Goal: Information Seeking & Learning: Check status

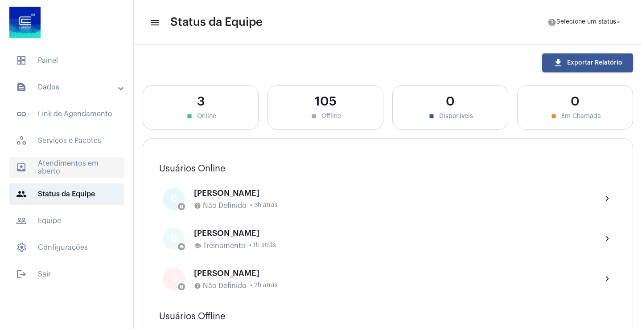
click at [61, 162] on span "outbox_outline Atendimentos em aberto" at bounding box center [66, 167] width 115 height 21
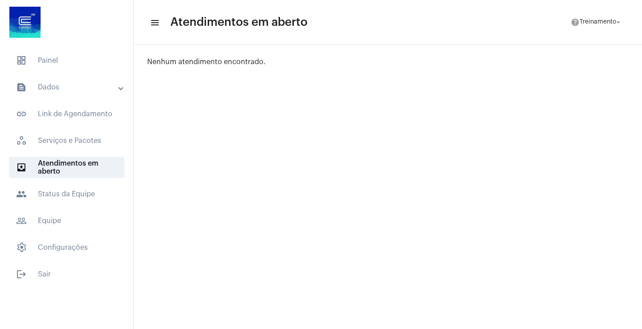
click at [55, 89] on mat-panel-title "text_snippet_outlined Dados" at bounding box center [67, 87] width 103 height 11
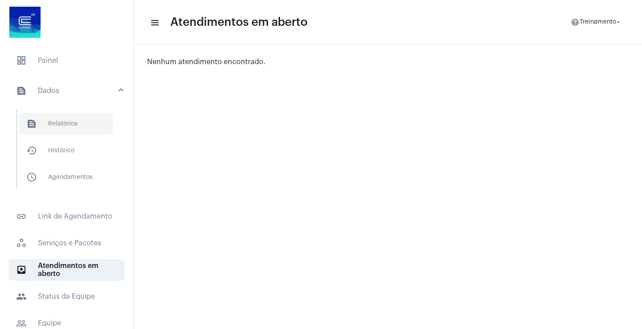
click at [57, 117] on span "text_snippet_outlined Relatórios" at bounding box center [66, 123] width 94 height 21
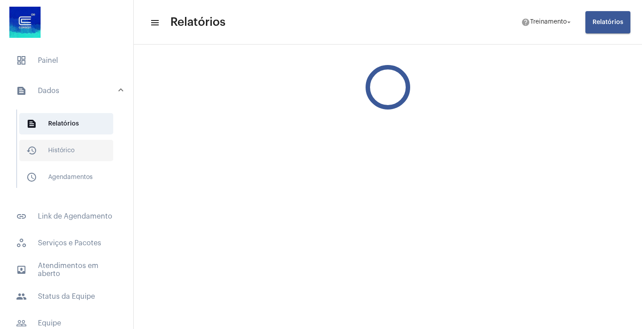
click at [59, 148] on span "history_outlined Histórico" at bounding box center [66, 150] width 94 height 21
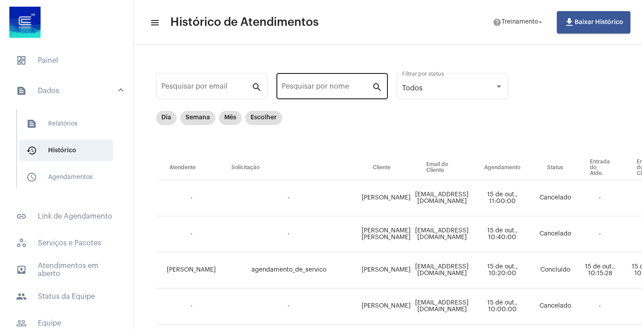
click at [318, 87] on input "Pesquisar por nome" at bounding box center [327, 88] width 90 height 8
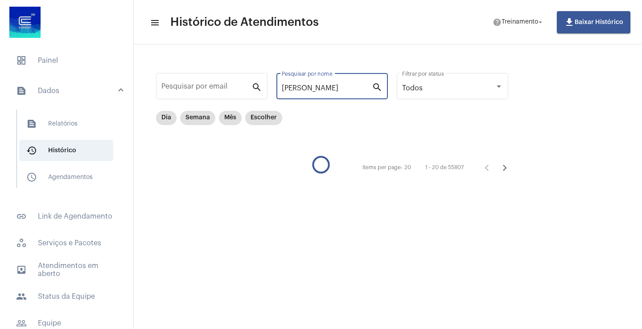
type input "[PERSON_NAME]"
click at [323, 80] on div "[PERSON_NAME] Pesquisar por nome" at bounding box center [327, 85] width 90 height 28
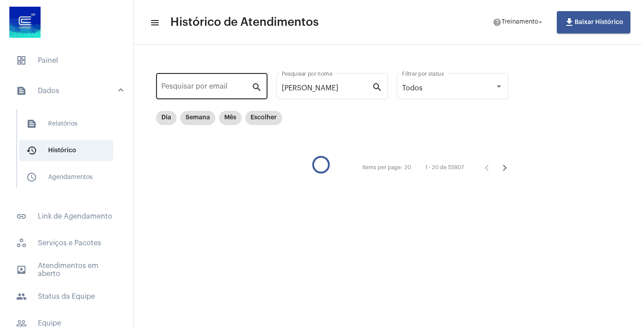
drag, startPoint x: 333, startPoint y: 83, endPoint x: 260, endPoint y: 85, distance: 73.1
click at [260, 85] on div "Pesquisar por email search [PERSON_NAME] Pesquisar por nome search Todos Filtra…" at bounding box center [337, 123] width 388 height 140
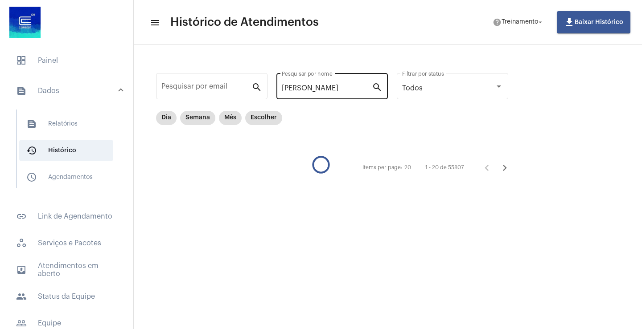
click at [324, 92] on div "[PERSON_NAME] Pesquisar por nome" at bounding box center [327, 85] width 90 height 28
drag, startPoint x: 321, startPoint y: 87, endPoint x: 275, endPoint y: 88, distance: 46.4
click at [275, 88] on div "Pesquisar por email search [PERSON_NAME] Pesquisar por nome search Todos Filtra…" at bounding box center [337, 123] width 388 height 140
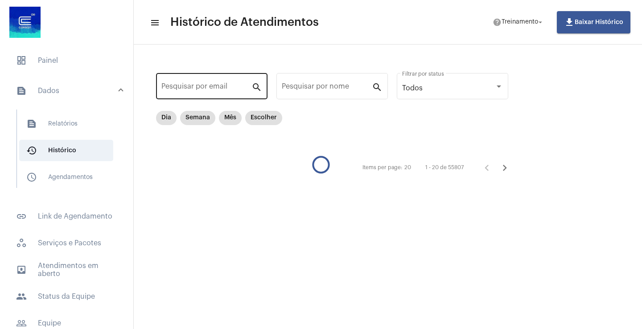
click at [211, 84] on div "Pesquisar por email" at bounding box center [206, 85] width 90 height 28
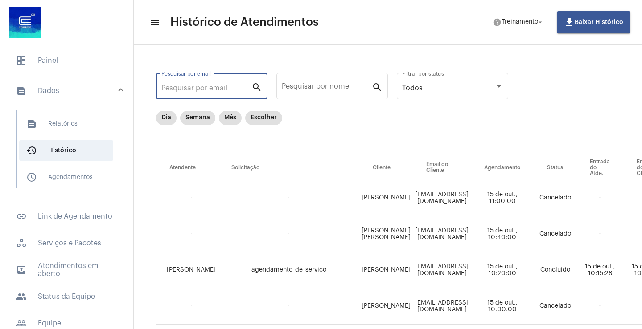
paste input "[EMAIL_ADDRESS][DOMAIN_NAME]"
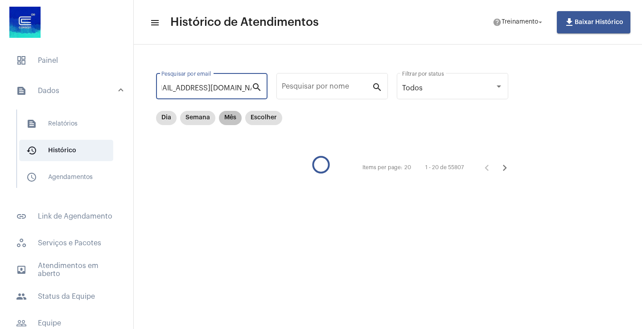
type input "[EMAIL_ADDRESS][DOMAIN_NAME]"
click at [230, 118] on mat-chip "Mês" at bounding box center [230, 118] width 23 height 14
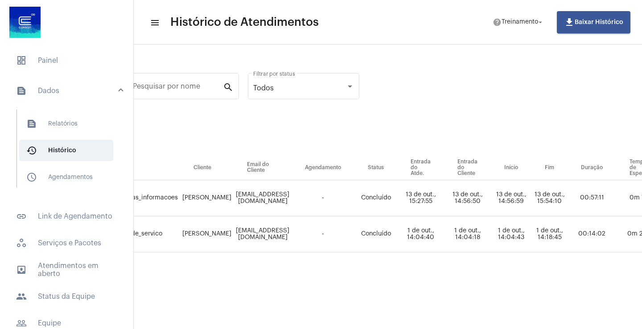
scroll to position [0, 0]
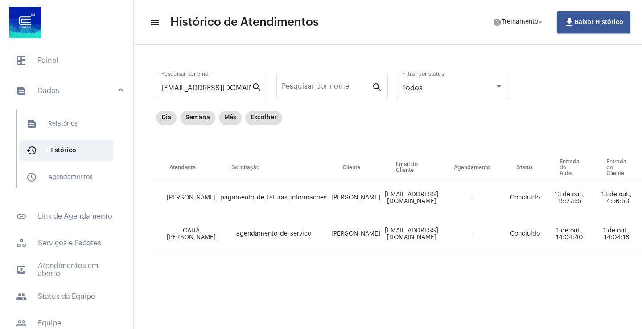
click at [579, 100] on div "[EMAIL_ADDRESS][DOMAIN_NAME] Pesquisar por email search Pesquisar por nome sear…" at bounding box center [624, 172] width 963 height 238
